Goal: Browse casually

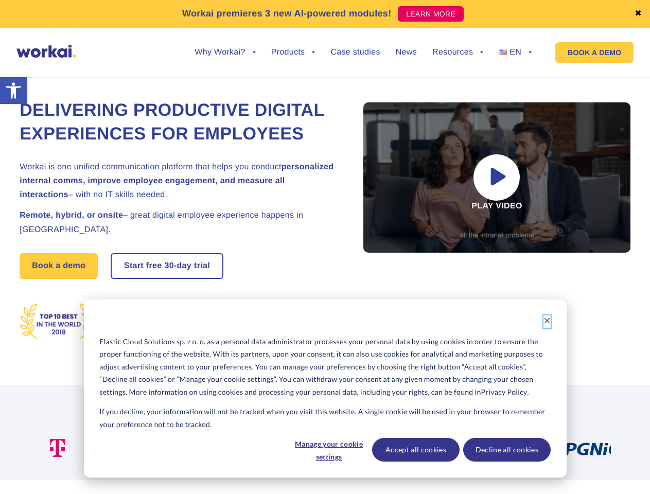
click at [547, 322] on icon "Dismiss cookie banner" at bounding box center [546, 320] width 7 height 7
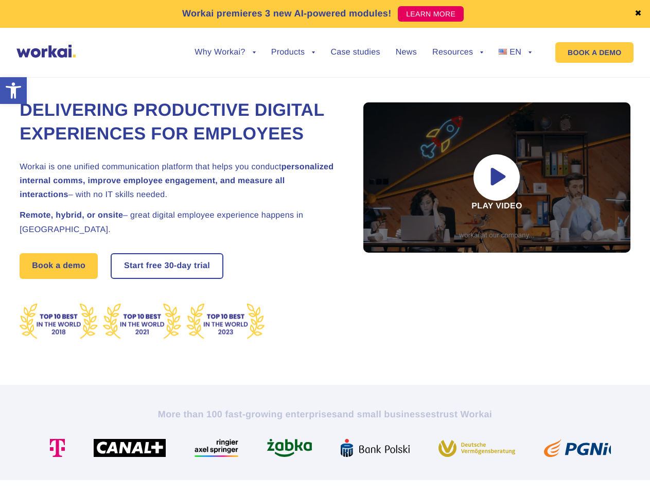
click at [328, 450] on div at bounding box center [294, 448] width 74 height 18
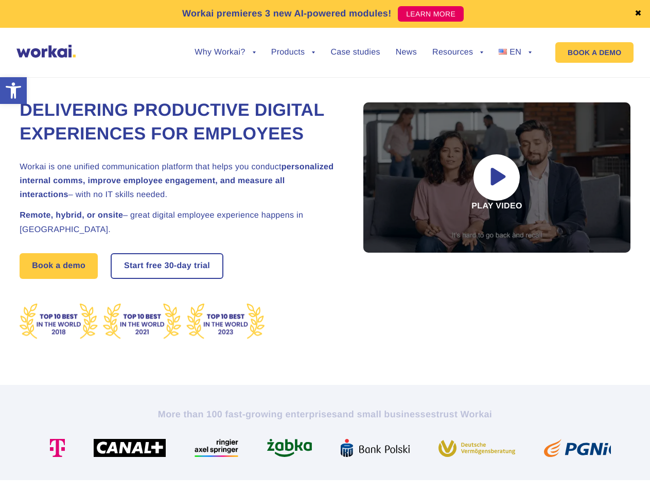
click at [415, 450] on img at bounding box center [379, 448] width 77 height 18
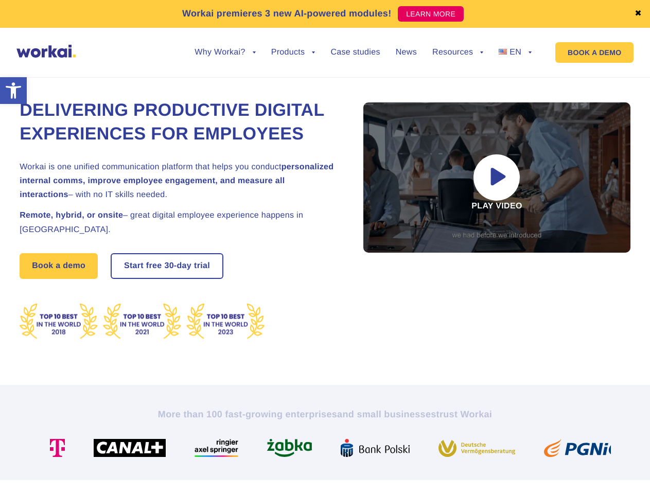
click at [506, 450] on img at bounding box center [480, 448] width 85 height 18
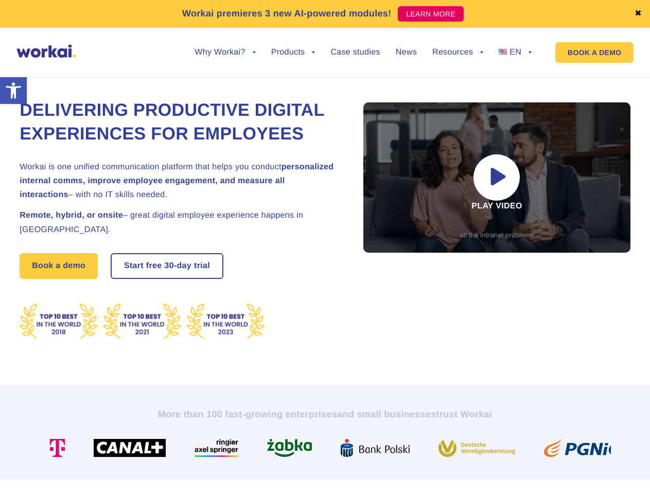
click at [638, 14] on link "✖" at bounding box center [637, 14] width 7 height 8
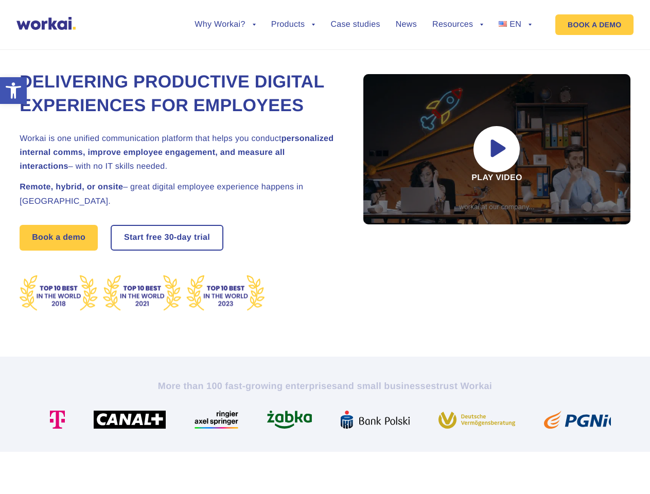
click at [225, 60] on div "Delivering Productive Digital Experiences for Employees Workai is one unified c…" at bounding box center [325, 191] width 611 height 331
click at [225, 52] on div "Delivering Productive Digital Experiences for Employees Workai is one unified c…" at bounding box center [325, 191] width 611 height 331
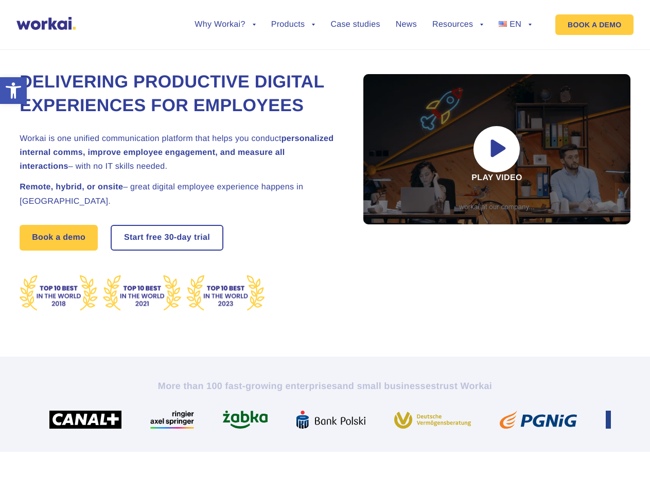
click at [293, 60] on div "Delivering Productive Digital Experiences for Employees Workai is one unified c…" at bounding box center [325, 191] width 611 height 331
click at [457, 60] on div "Delivering Productive Digital Experiences for Employees Workai is one unified c…" at bounding box center [325, 191] width 611 height 331
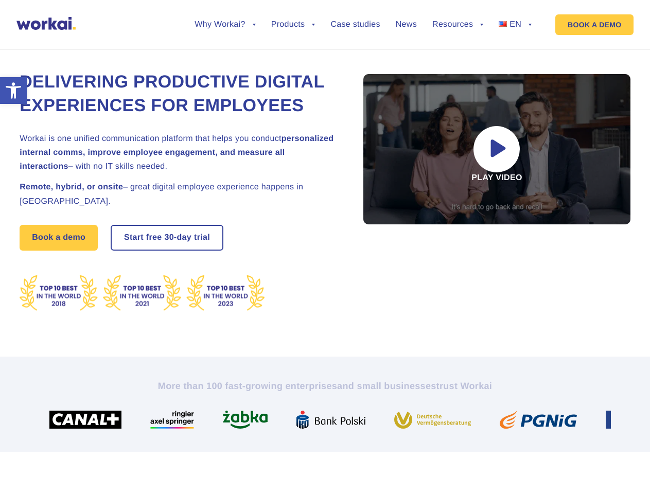
click at [457, 52] on div "Delivering Productive Digital Experiences for Employees Workai is one unified c…" at bounding box center [325, 191] width 611 height 331
